Goal: Task Accomplishment & Management: Manage account settings

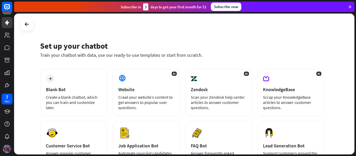
click at [7, 148] on img at bounding box center [7, 149] width 8 height 8
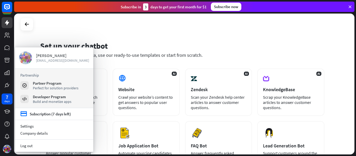
click at [57, 58] on span "[EMAIL_ADDRESS][DOMAIN_NAME]" at bounding box center [62, 60] width 53 height 5
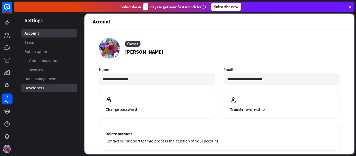
click at [43, 90] on span "Developers" at bounding box center [35, 87] width 20 height 5
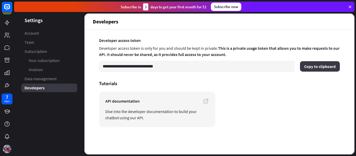
click at [314, 70] on button "Copy to clipboard" at bounding box center [320, 66] width 40 height 10
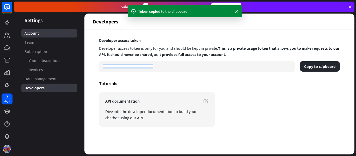
click at [44, 35] on link "Account" at bounding box center [49, 33] width 56 height 9
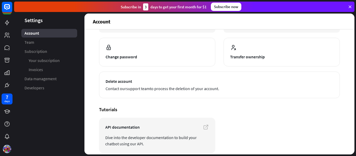
scroll to position [75, 0]
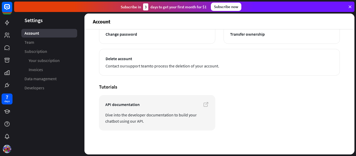
click at [352, 5] on icon at bounding box center [350, 6] width 5 height 5
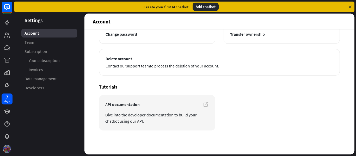
click at [7, 149] on img at bounding box center [7, 149] width 8 height 8
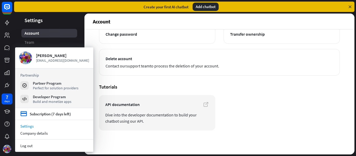
click at [29, 125] on link "Settings" at bounding box center [54, 126] width 78 height 7
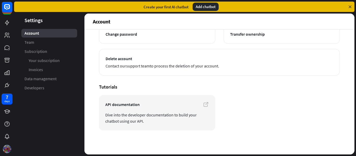
click at [6, 146] on img at bounding box center [7, 149] width 8 height 8
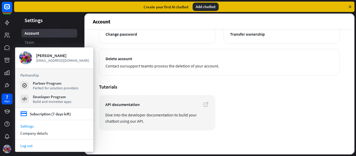
click at [22, 149] on link "Log out" at bounding box center [54, 145] width 78 height 7
